Goal: Check status

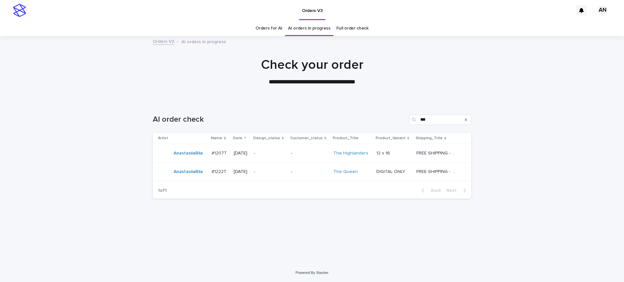
click at [268, 29] on link "Orders for AI" at bounding box center [268, 28] width 27 height 15
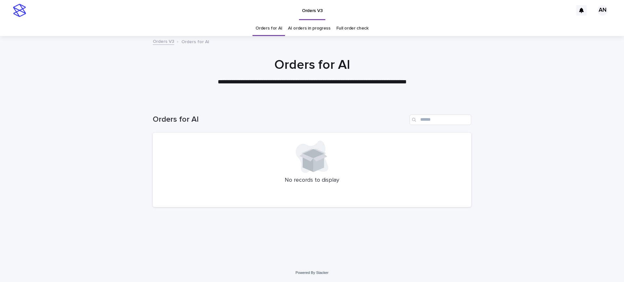
click at [310, 29] on link "AI orders in progress" at bounding box center [309, 28] width 43 height 15
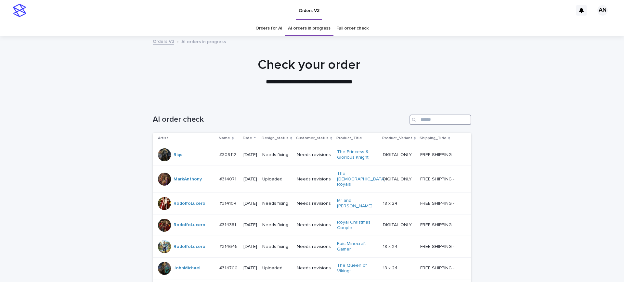
click at [443, 121] on input "Search" at bounding box center [440, 120] width 62 height 10
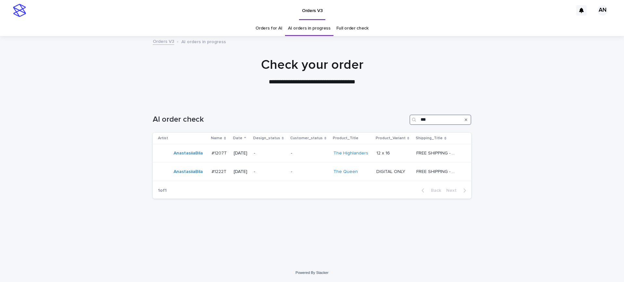
type input "***"
